Goal: Transaction & Acquisition: Purchase product/service

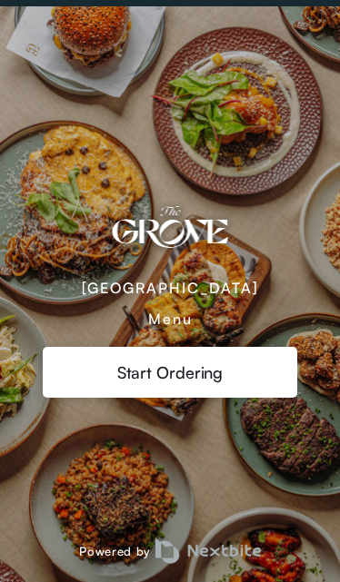
click at [189, 318] on div "Menu" at bounding box center [170, 319] width 45 height 18
